Goal: Find specific page/section: Find specific page/section

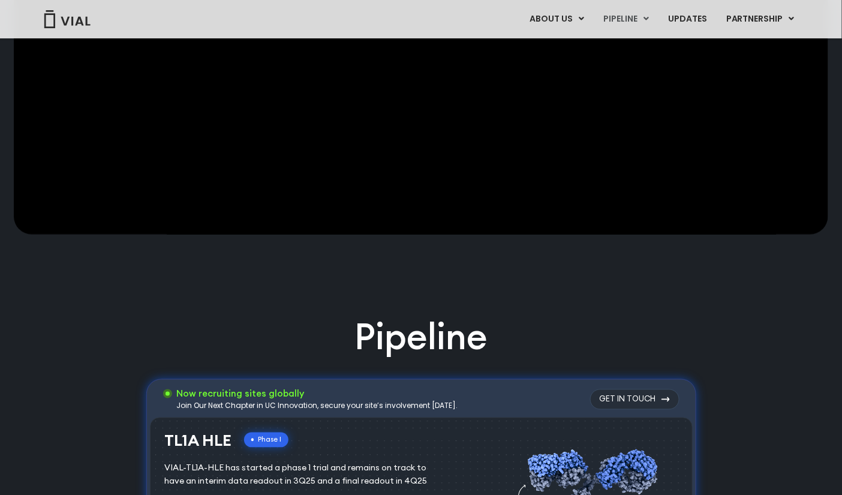
scroll to position [445, 0]
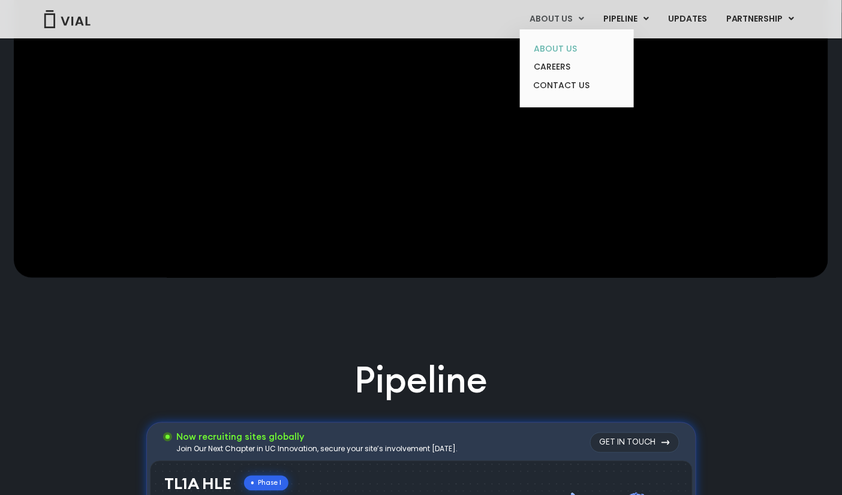
click at [571, 47] on link "ABOUT US" at bounding box center [576, 49] width 105 height 19
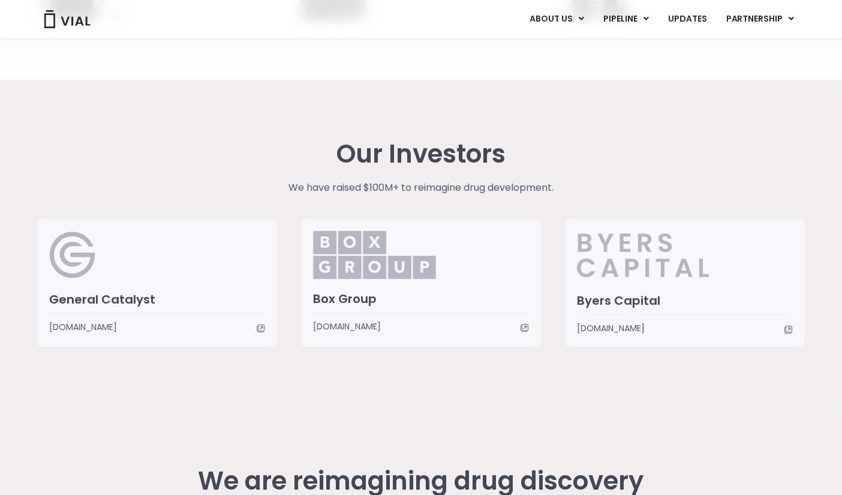
scroll to position [2774, 0]
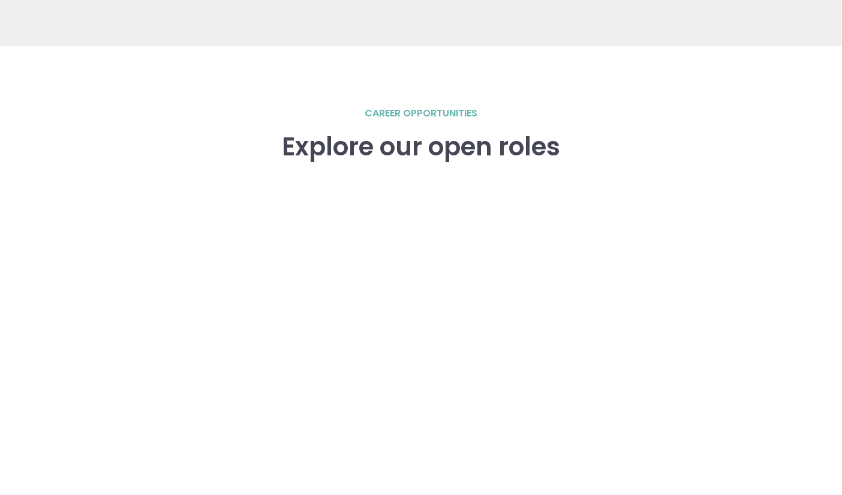
scroll to position [1855, 0]
